Goal: Navigation & Orientation: Understand site structure

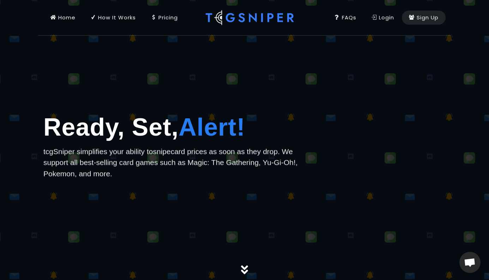
click at [368, 99] on div at bounding box center [244, 140] width 489 height 280
click at [116, 22] on link "How It Works" at bounding box center [113, 17] width 60 height 35
click at [180, 19] on link "Pricing" at bounding box center [163, 17] width 41 height 35
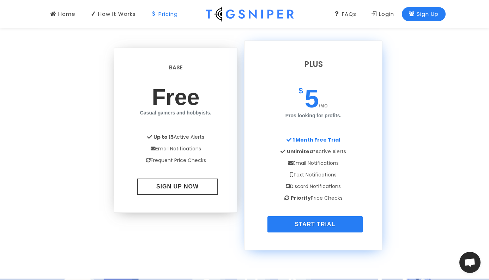
scroll to position [564, 0]
click at [328, 7] on link "FAQs" at bounding box center [345, 14] width 36 height 28
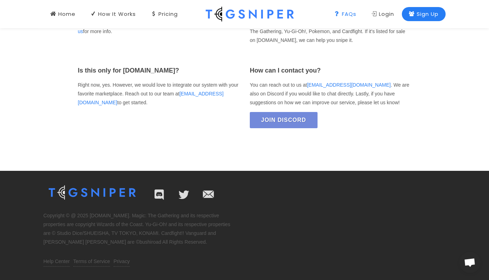
scroll to position [1107, 0]
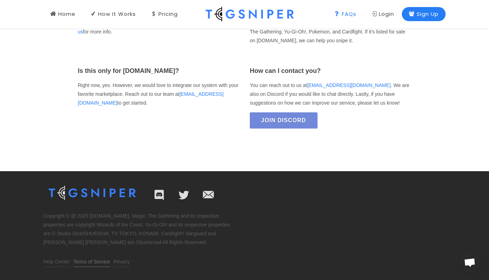
click at [88, 262] on link "Terms of Service" at bounding box center [91, 262] width 37 height 9
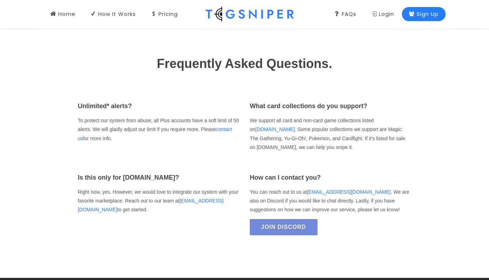
scroll to position [998, 0]
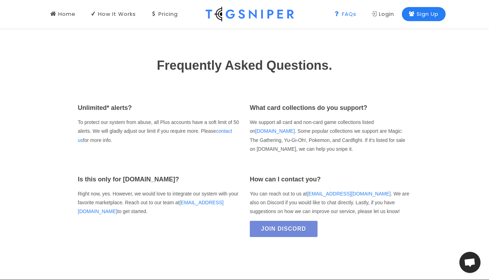
click at [339, 16] on div "FAQs" at bounding box center [345, 14] width 22 height 8
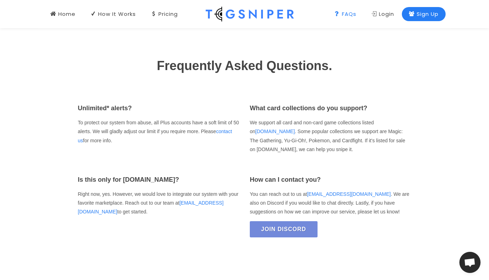
click at [331, 11] on link "FAQs" at bounding box center [345, 14] width 36 height 28
click at [61, 9] on link "Home" at bounding box center [62, 14] width 39 height 28
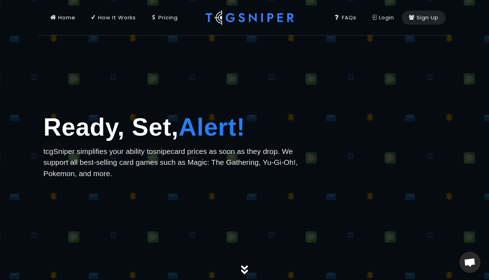
scroll to position [0, 0]
